Goal: Task Accomplishment & Management: Complete application form

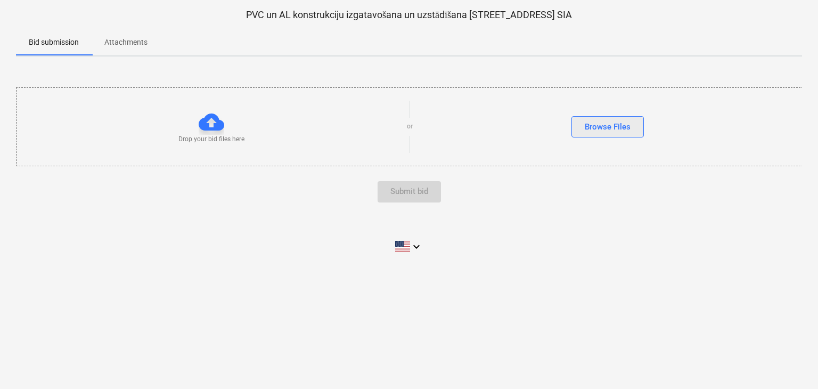
click at [591, 126] on div "Browse Files" at bounding box center [608, 127] width 46 height 14
click at [623, 124] on div "Browse Files" at bounding box center [608, 127] width 46 height 14
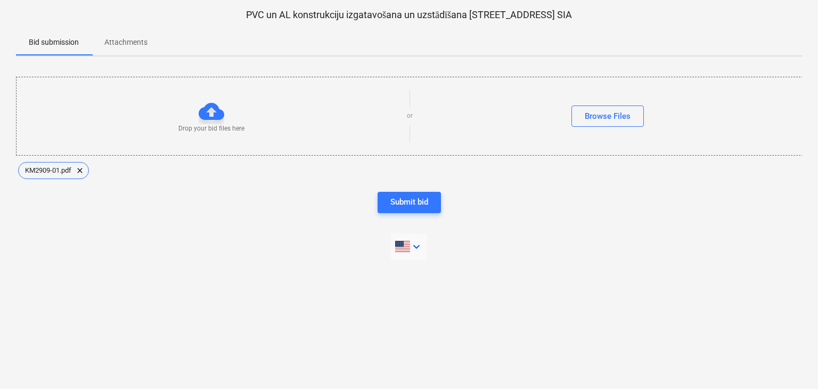
click at [413, 246] on icon "keyboard_arrow_down" at bounding box center [416, 246] width 13 height 13
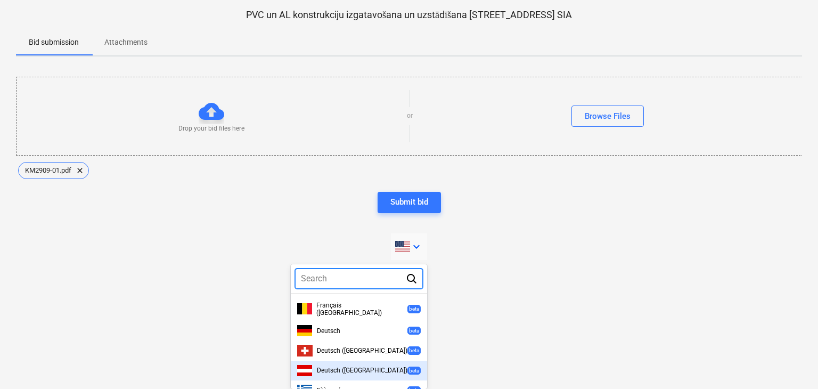
scroll to position [386, 0]
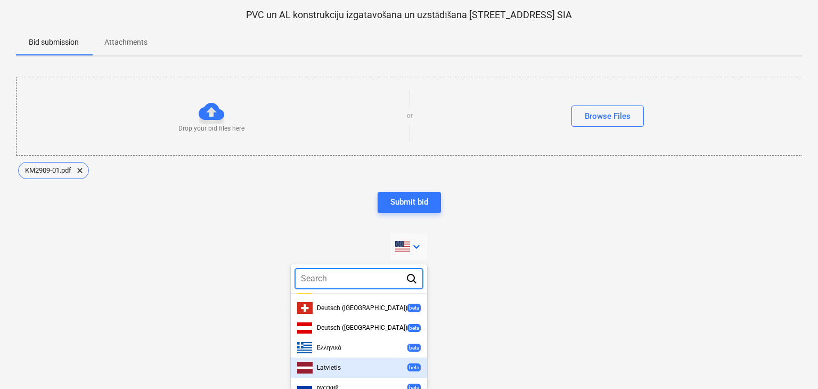
click at [346, 362] on div "Latvietis beta" at bounding box center [359, 367] width 124 height 11
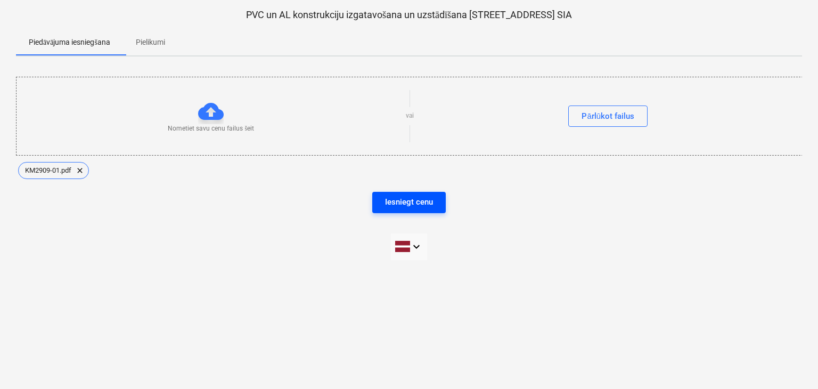
click at [416, 202] on div "Iesniegt cenu" at bounding box center [409, 202] width 48 height 14
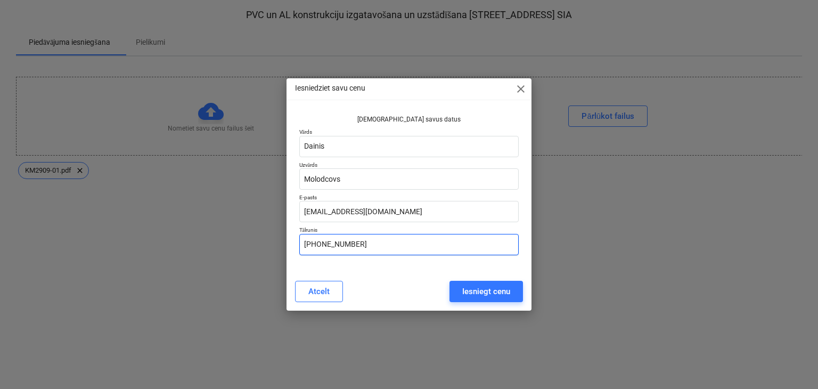
click at [373, 246] on input "[PHONE_NUMBER]" at bounding box center [409, 244] width 220 height 21
type input "[PHONE_NUMBER]"
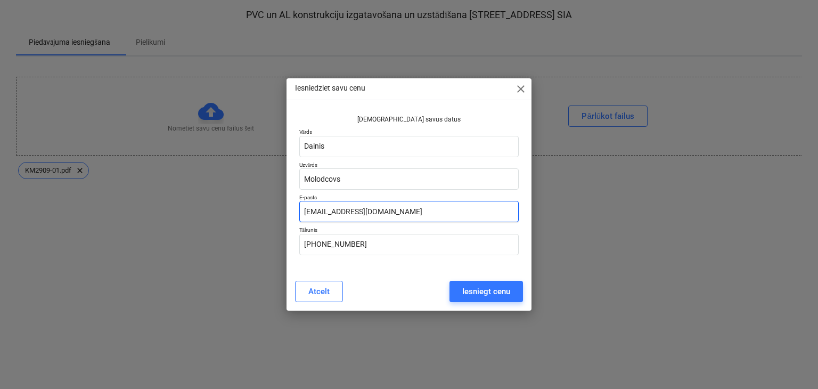
drag, startPoint x: 316, startPoint y: 213, endPoint x: 293, endPoint y: 210, distance: 23.7
click at [293, 210] on div "Apstipriniet savus datus Vārds Dainis Uzvārds Molodcovs E-pasts [EMAIL_ADDRESS]…" at bounding box center [410, 191] width 246 height 161
type input "[EMAIL_ADDRESS][DOMAIN_NAME]"
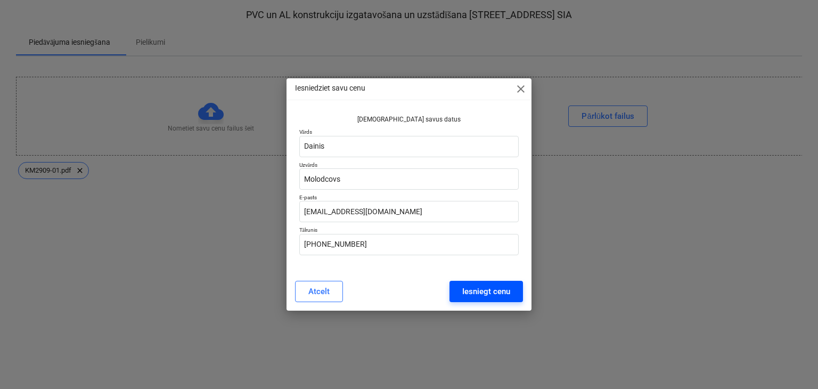
click at [484, 290] on div "Iesniegt cenu" at bounding box center [486, 291] width 48 height 14
